Goal: Task Accomplishment & Management: Complete application form

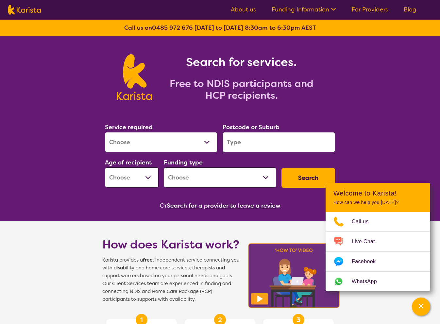
click at [372, 96] on div "Search for services. Free to NDIS participants and HCP recipients." at bounding box center [220, 70] width 440 height 68
click at [371, 6] on link "For Providers" at bounding box center [369, 10] width 36 height 8
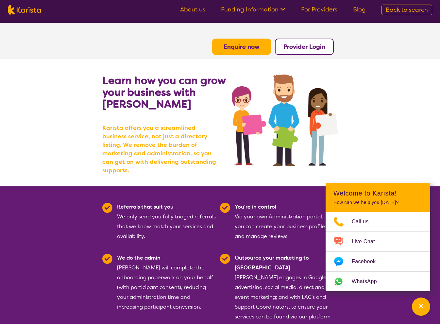
click at [245, 45] on b "Enquire now" at bounding box center [241, 47] width 36 height 8
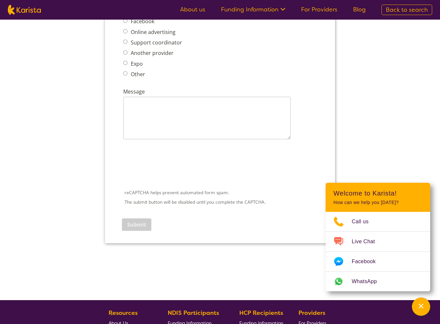
scroll to position [914, 0]
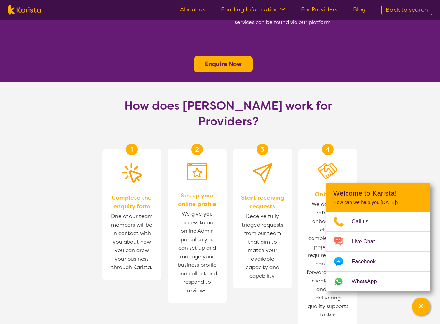
scroll to position [294, 0]
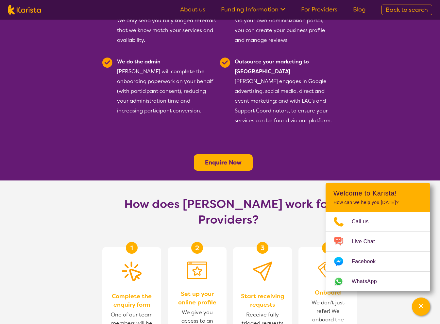
click at [221, 158] on b "Enquire Now" at bounding box center [223, 162] width 37 height 8
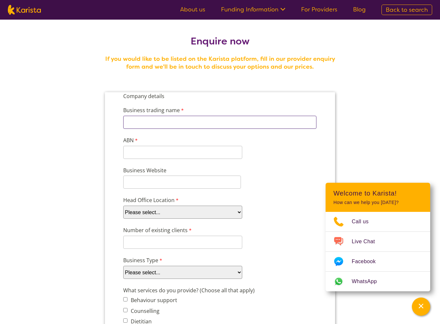
click at [170, 118] on input "Business trading name" at bounding box center [219, 122] width 193 height 13
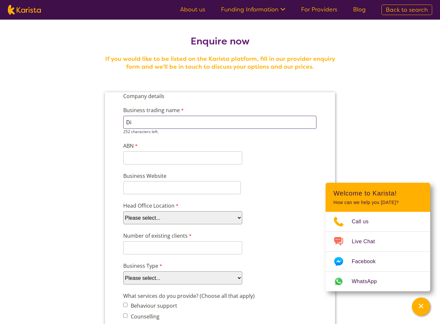
type input "D"
type input "Diversey Care"
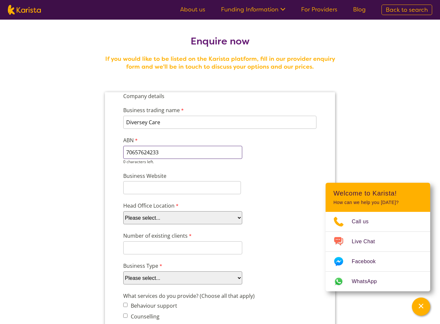
type input "70657624233"
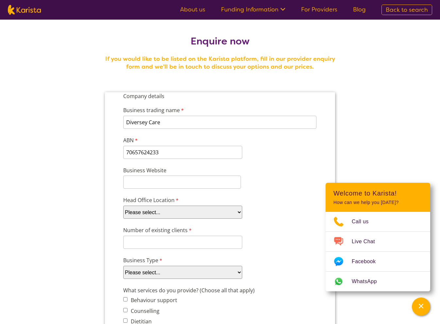
click at [191, 178] on input "Business Website" at bounding box center [182, 181] width 118 height 13
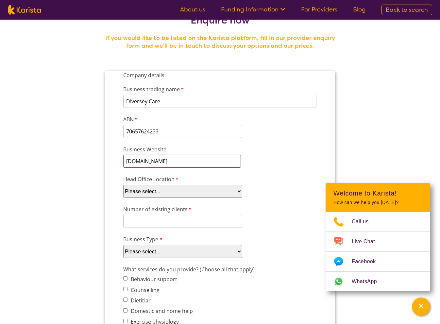
scroll to position [33, 0]
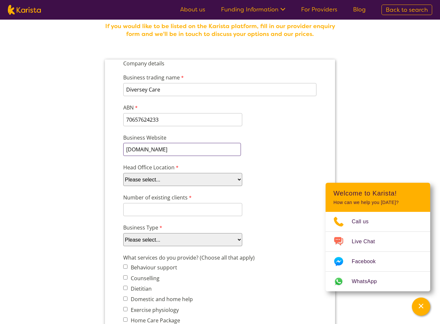
type input "www.diverseycare.com.au"
click at [177, 178] on select "Please select... ACT NSW NT QLD SA TAS VIC WA" at bounding box center [182, 179] width 119 height 13
select select "tfa_100"
click at [123, 173] on select "Please select... ACT NSW NT QLD SA TAS VIC WA" at bounding box center [182, 179] width 119 height 13
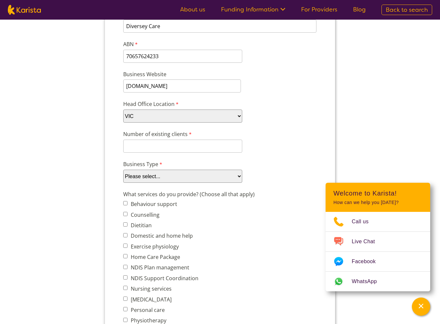
scroll to position [98, 0]
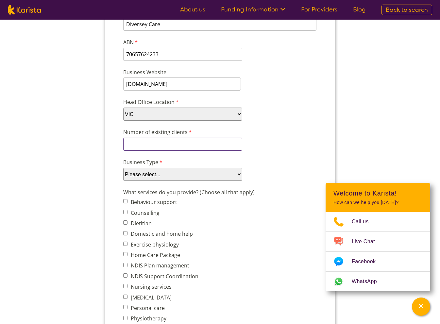
click at [167, 144] on input "Number of existing clients" at bounding box center [182, 143] width 119 height 13
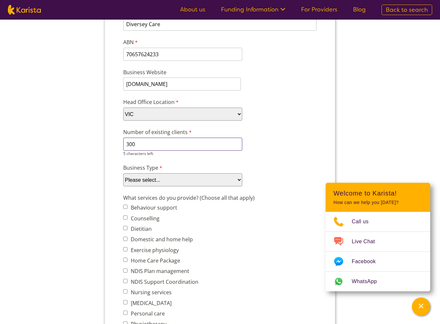
type input "300"
click at [260, 137] on div "Number of existing clients 300 5 characters left." at bounding box center [220, 142] width 199 height 31
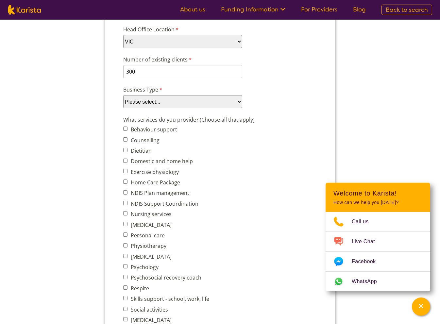
scroll to position [131, 0]
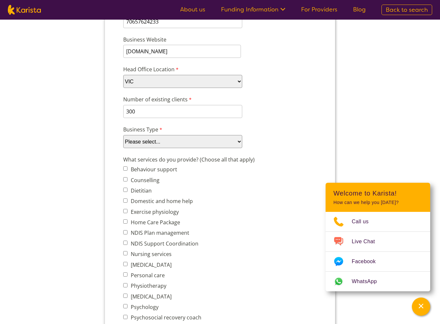
click at [185, 144] on select "Please select... Company Individual/Sole Trader Other (please specify)" at bounding box center [182, 141] width 119 height 13
select select "tfa_87"
click at [123, 148] on select "Please select... Company Individual/Sole Trader Other (please specify)" at bounding box center [182, 141] width 119 height 13
click at [227, 188] on div "What services do you provide? (Choose all that apply) Behaviour support Counsel…" at bounding box center [220, 276] width 199 height 244
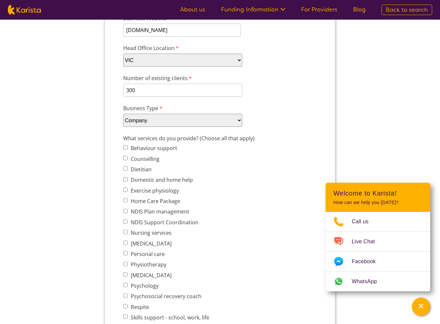
scroll to position [163, 0]
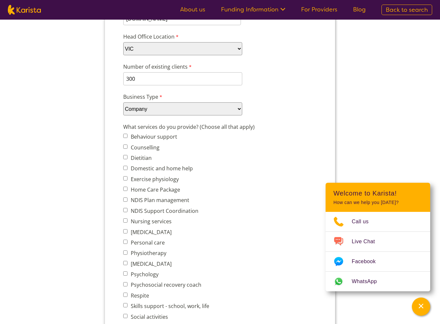
click at [125, 231] on input "[MEDICAL_DATA]" at bounding box center [125, 231] width 4 height 4
checkbox input "true"
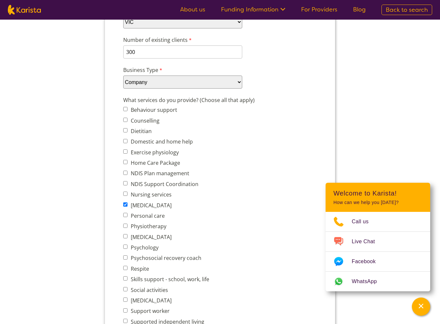
scroll to position [229, 0]
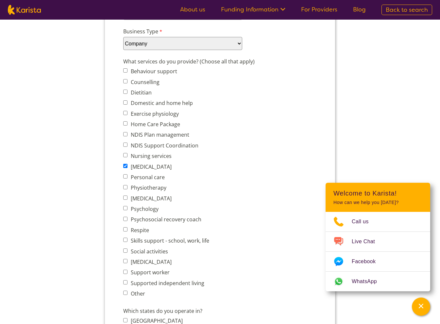
click at [124, 144] on input "NDIS Support Coordination" at bounding box center [125, 144] width 4 height 4
checkbox input "true"
click at [124, 262] on input "[MEDICAL_DATA]" at bounding box center [125, 261] width 4 height 4
checkbox input "true"
click at [124, 188] on input "Physiotherapy" at bounding box center [125, 187] width 4 height 4
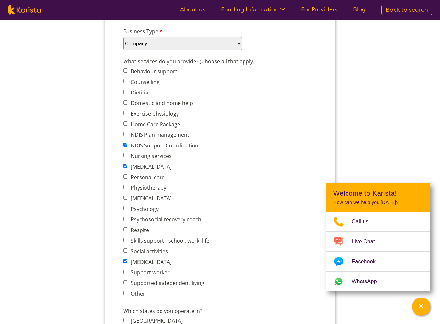
checkbox input "true"
click at [126, 207] on input "Psychology" at bounding box center [125, 208] width 4 height 4
checkbox input "true"
click at [126, 272] on input "Support worker" at bounding box center [125, 271] width 4 height 4
checkbox input "true"
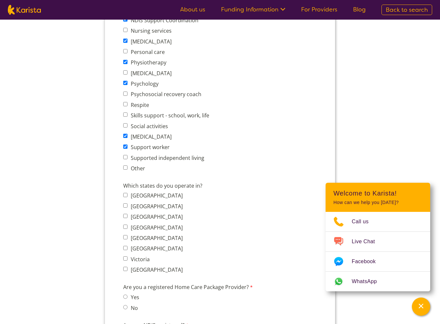
scroll to position [392, 0]
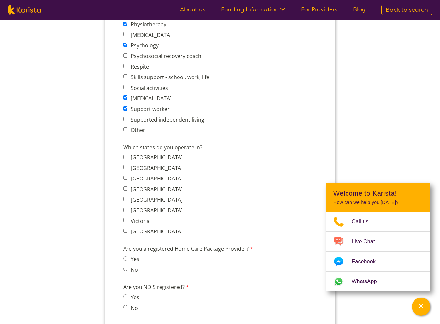
click at [125, 220] on input "Victoria" at bounding box center [125, 220] width 4 height 4
checkbox input "true"
click at [124, 185] on span "Queensland" at bounding box center [154, 188] width 63 height 9
click at [125, 187] on input "Queensland" at bounding box center [125, 188] width 4 height 4
checkbox input "true"
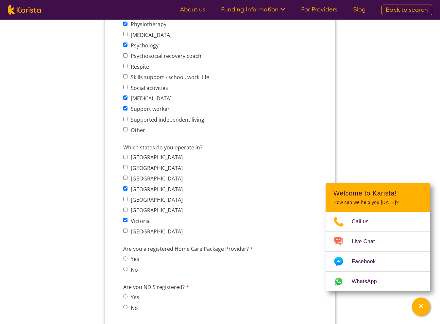
scroll to position [490, 0]
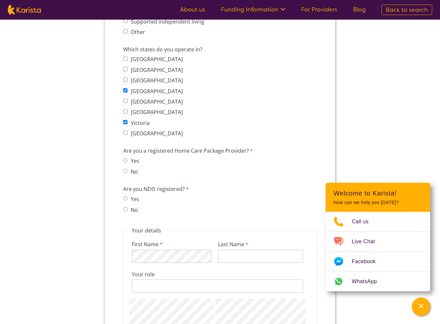
click at [124, 170] on input "No" at bounding box center [125, 171] width 4 height 4
radio input "true"
click at [127, 201] on span "Yes" at bounding box center [133, 198] width 20 height 9
click at [126, 199] on input "Yes" at bounding box center [125, 198] width 4 height 4
radio input "true"
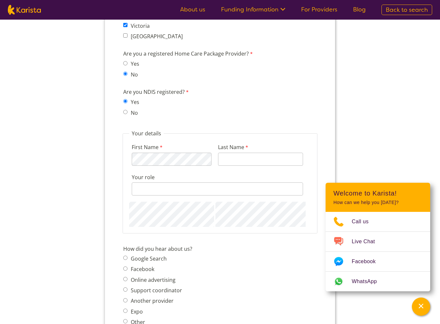
scroll to position [588, 0]
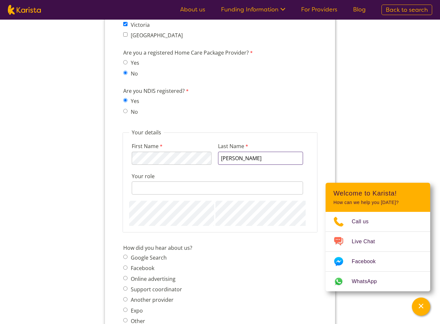
type input "Yang"
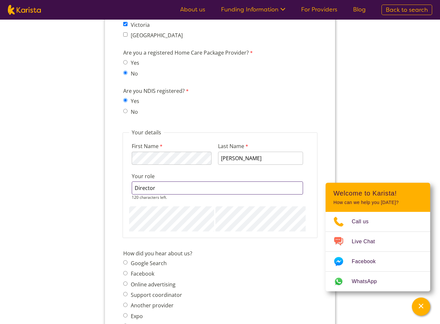
type input "Director"
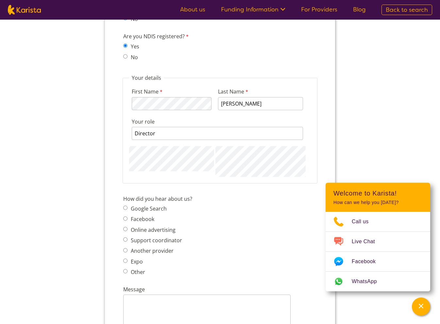
scroll to position [653, 0]
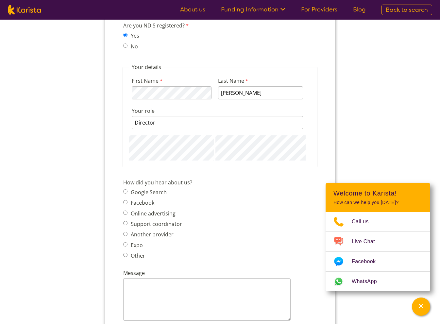
click at [154, 197] on span "Google Search Facebook Online advertising Support coordinator Another provider …" at bounding box center [154, 223] width 63 height 73
click at [125, 190] on input "Google Search" at bounding box center [125, 191] width 4 height 4
radio input "true"
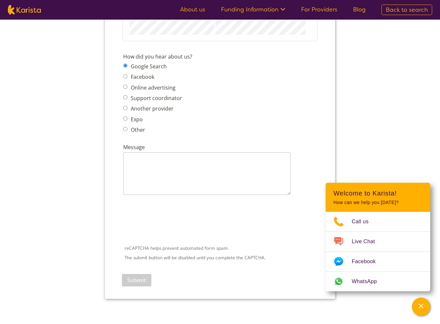
scroll to position [784, 0]
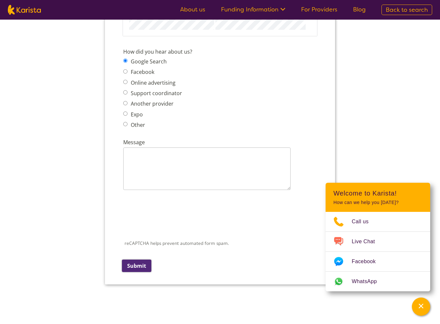
click at [139, 267] on input "Submit" at bounding box center [136, 265] width 29 height 12
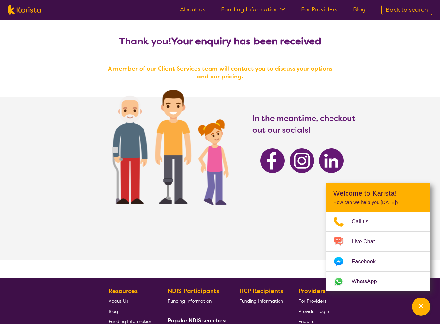
click at [325, 9] on link "For Providers" at bounding box center [319, 10] width 36 height 8
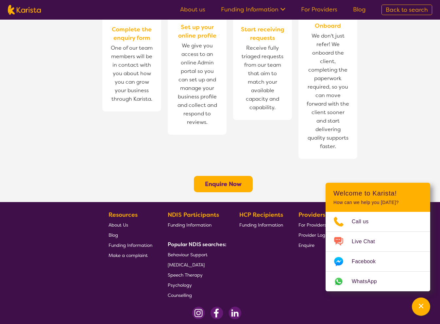
scroll to position [464, 0]
